Goal: Use online tool/utility: Utilize a website feature to perform a specific function

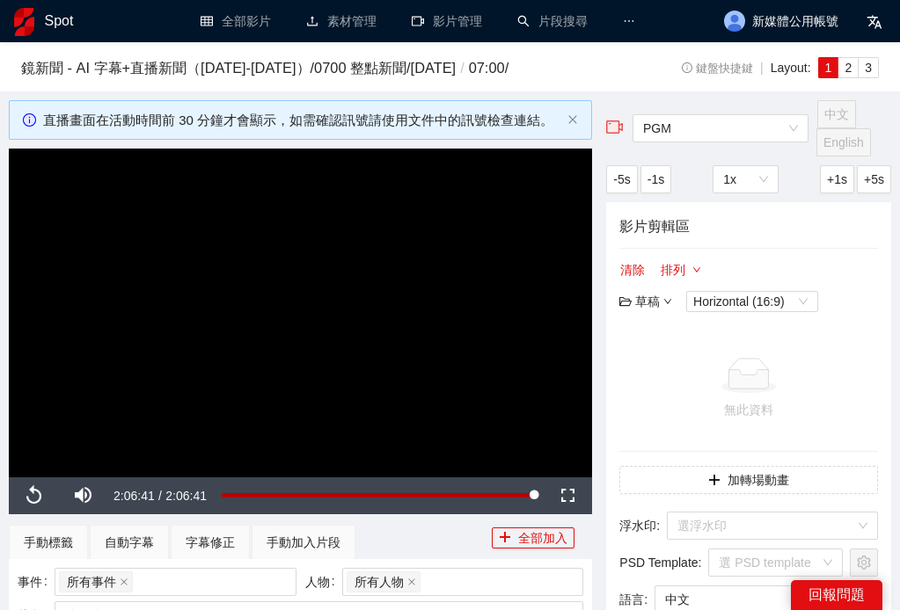
scroll to position [895, 0]
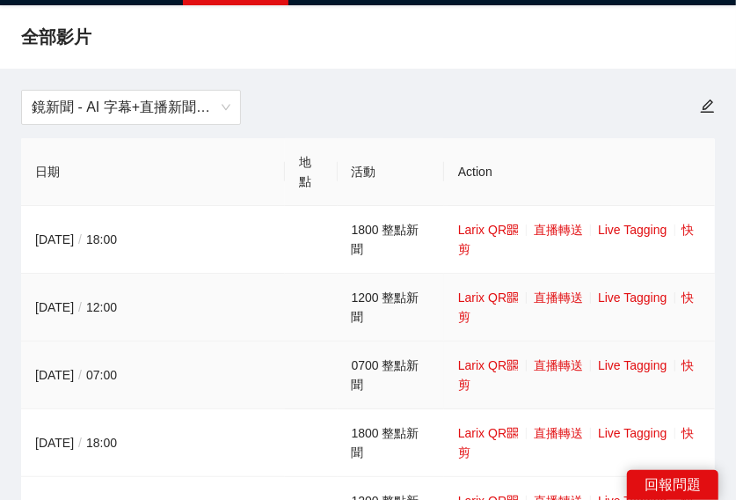
scroll to position [65, 0]
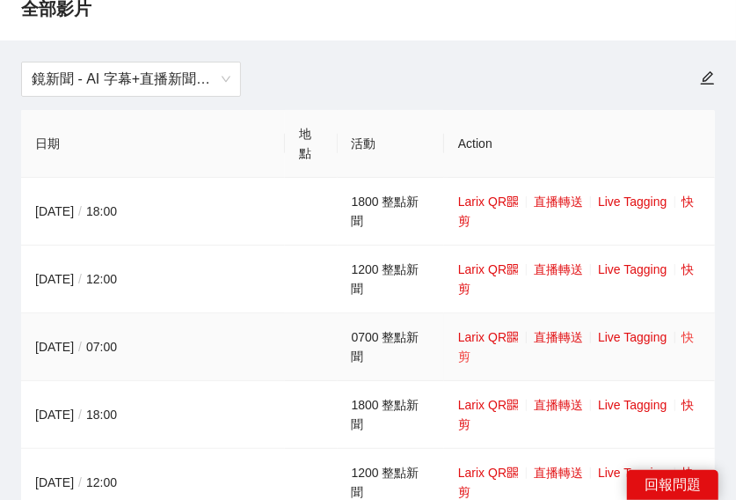
click at [683, 342] on link "快剪" at bounding box center [576, 346] width 237 height 33
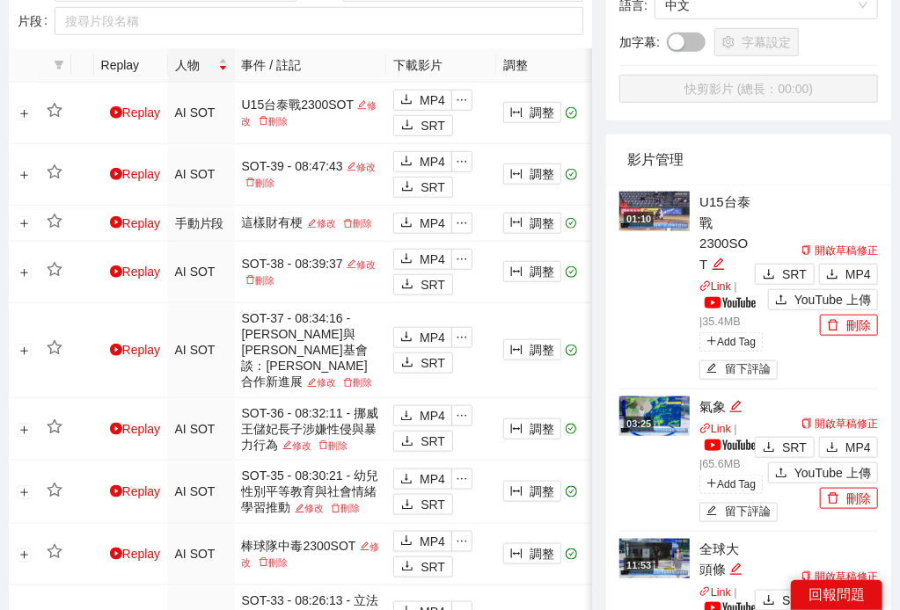
scroll to position [570, 0]
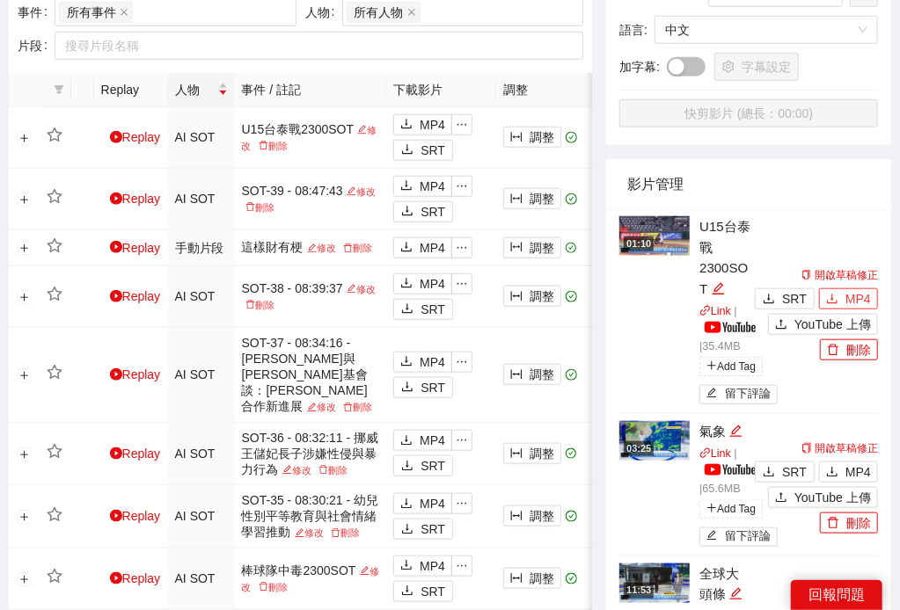
click at [864, 292] on span "MP4" at bounding box center [858, 298] width 26 height 19
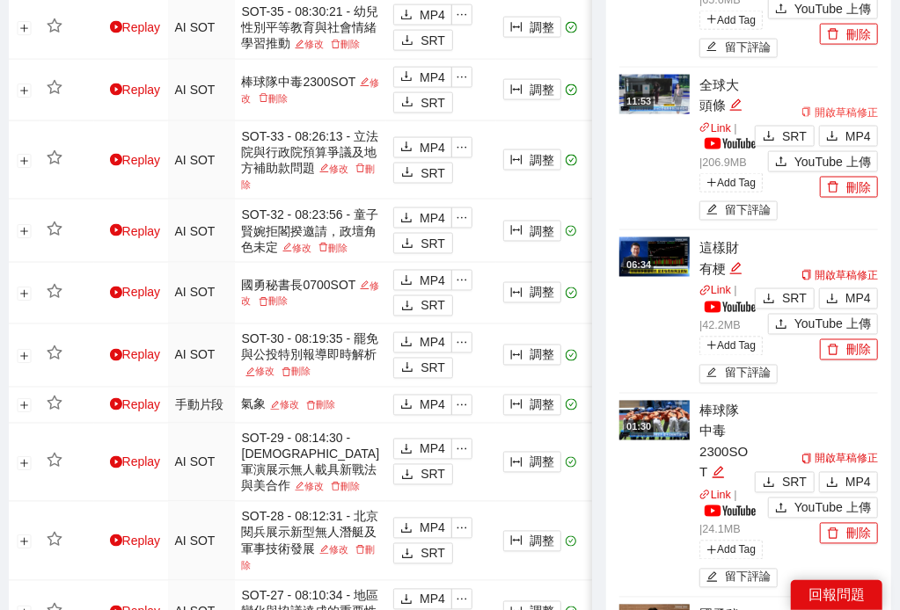
scroll to position [1139, 0]
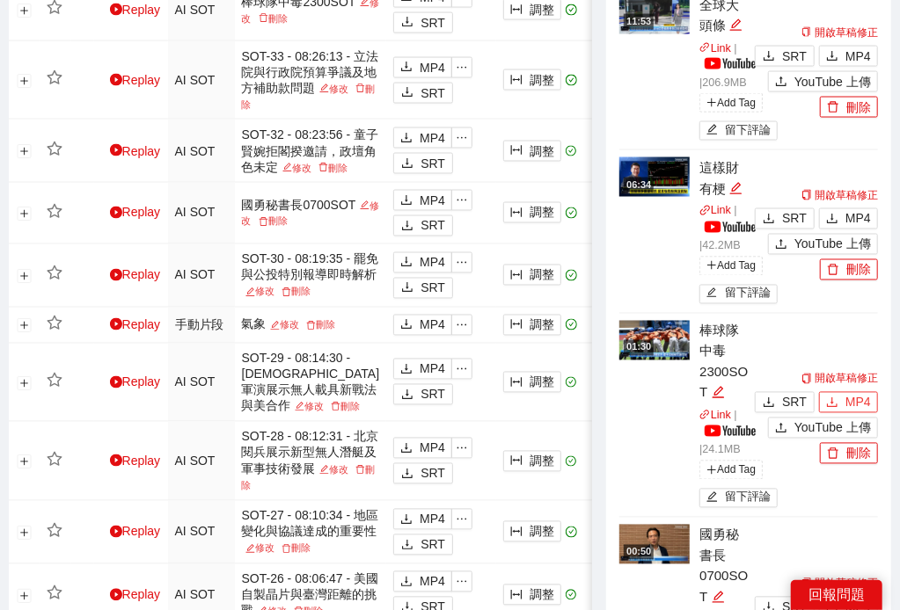
click at [855, 407] on span "MP4" at bounding box center [858, 402] width 26 height 19
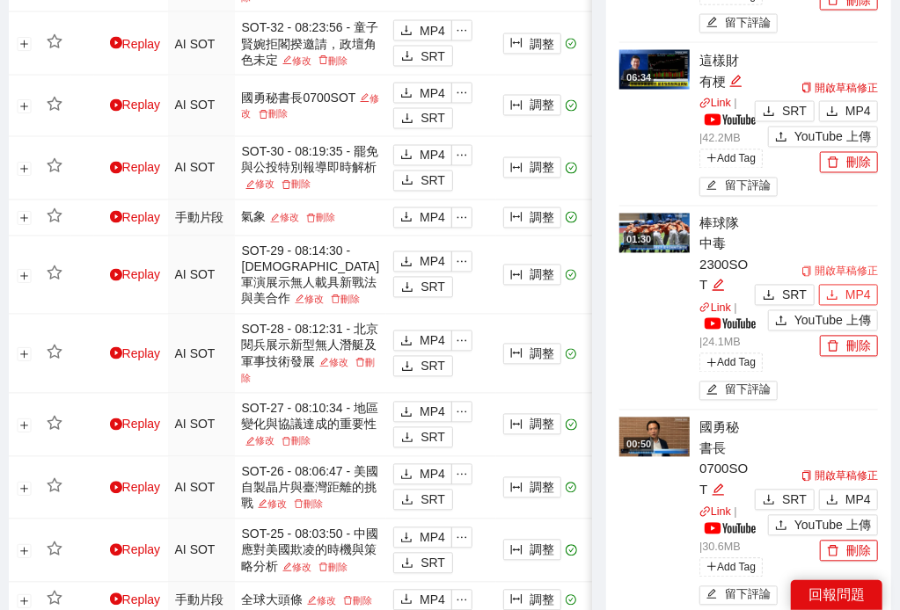
scroll to position [1384, 0]
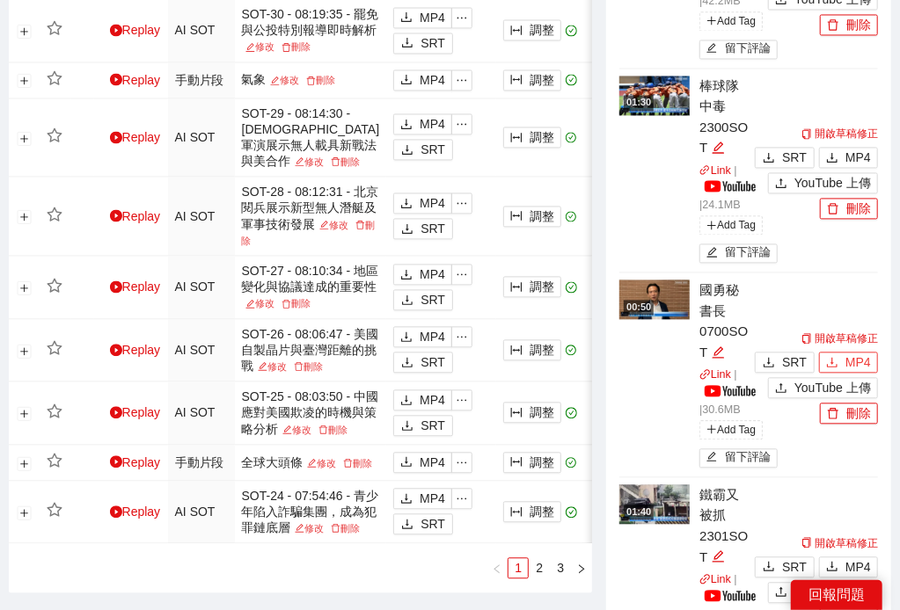
click at [846, 365] on span "MP4" at bounding box center [858, 362] width 26 height 19
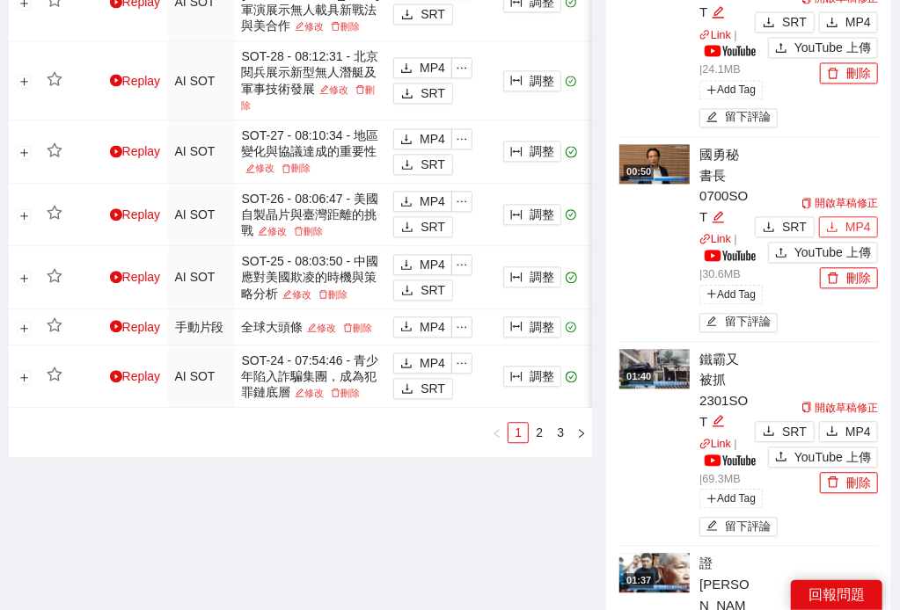
scroll to position [1546, 0]
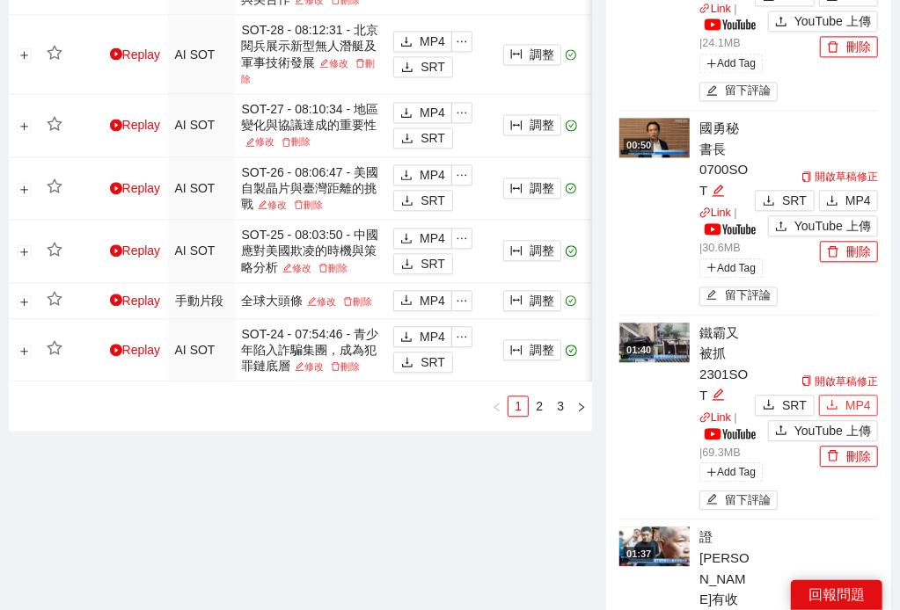
click at [840, 398] on button "MP4" at bounding box center [848, 405] width 59 height 21
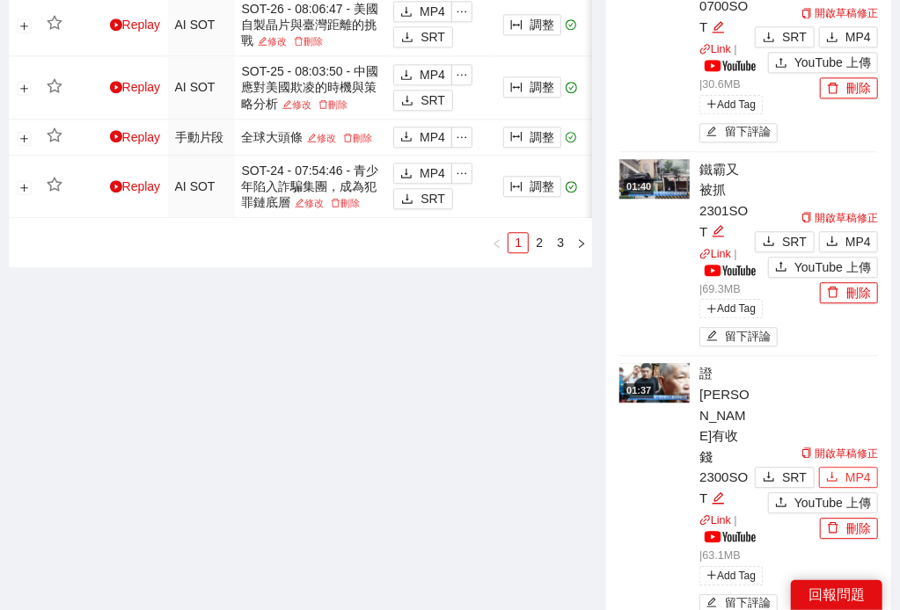
click at [854, 468] on span "MP4" at bounding box center [858, 477] width 26 height 19
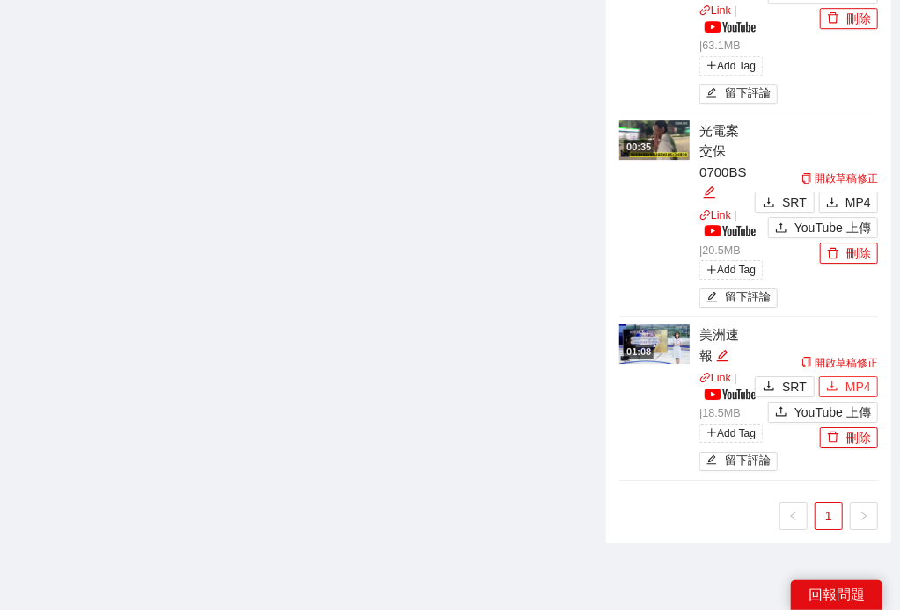
scroll to position [2238, 0]
